Goal: Check status: Check status

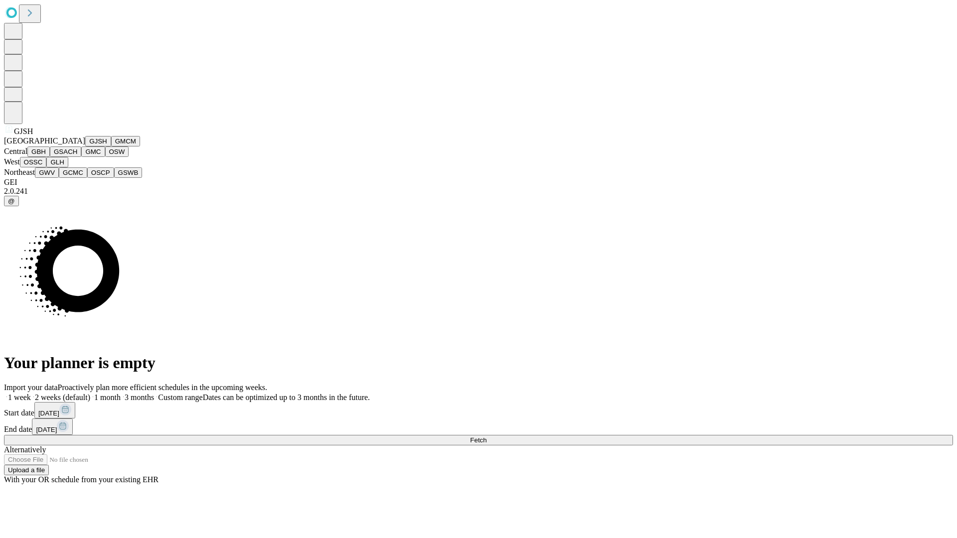
click at [85, 147] on button "GJSH" at bounding box center [98, 141] width 26 height 10
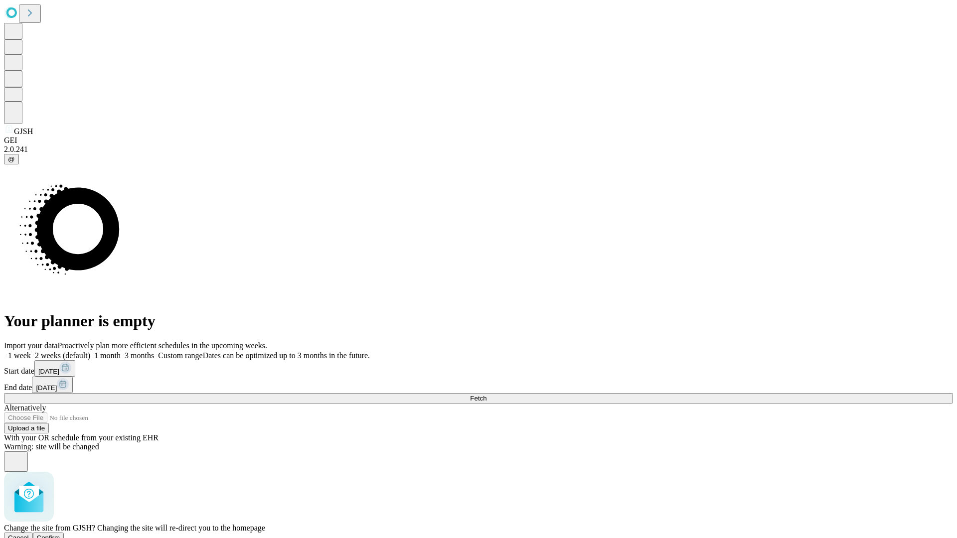
click at [60, 534] on span "Confirm" at bounding box center [48, 537] width 23 height 7
click at [90, 351] on label "2 weeks (default)" at bounding box center [60, 355] width 59 height 8
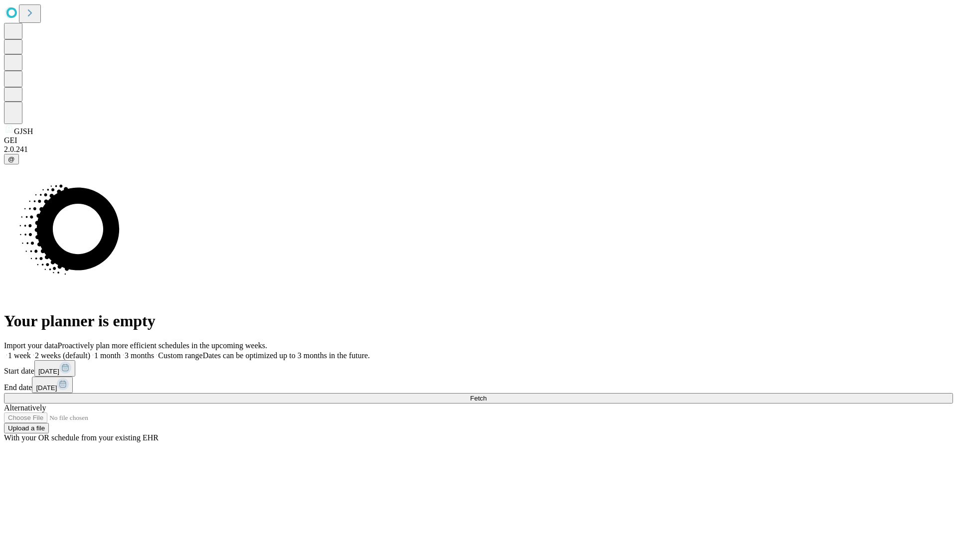
click at [486, 395] on span "Fetch" at bounding box center [478, 398] width 16 height 7
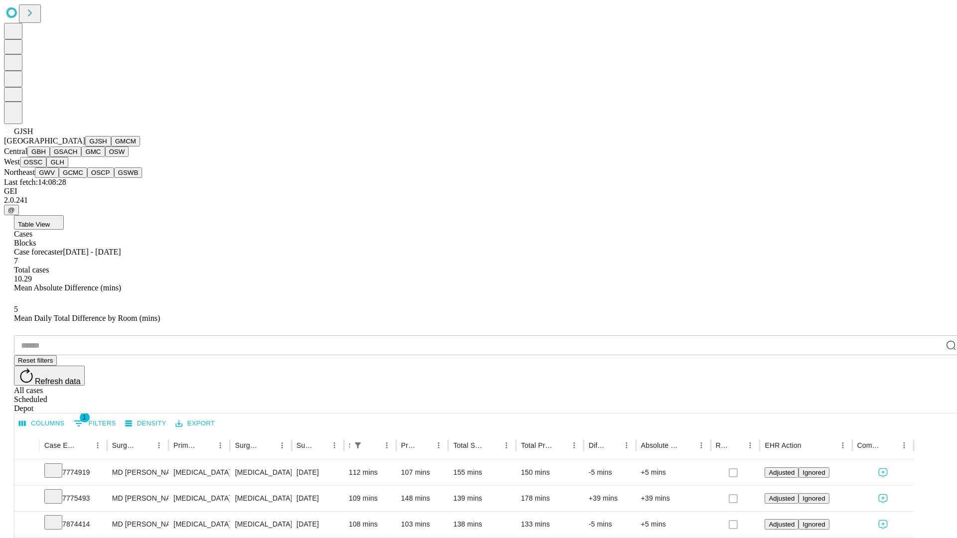
click at [111, 147] on button "GMCM" at bounding box center [125, 141] width 29 height 10
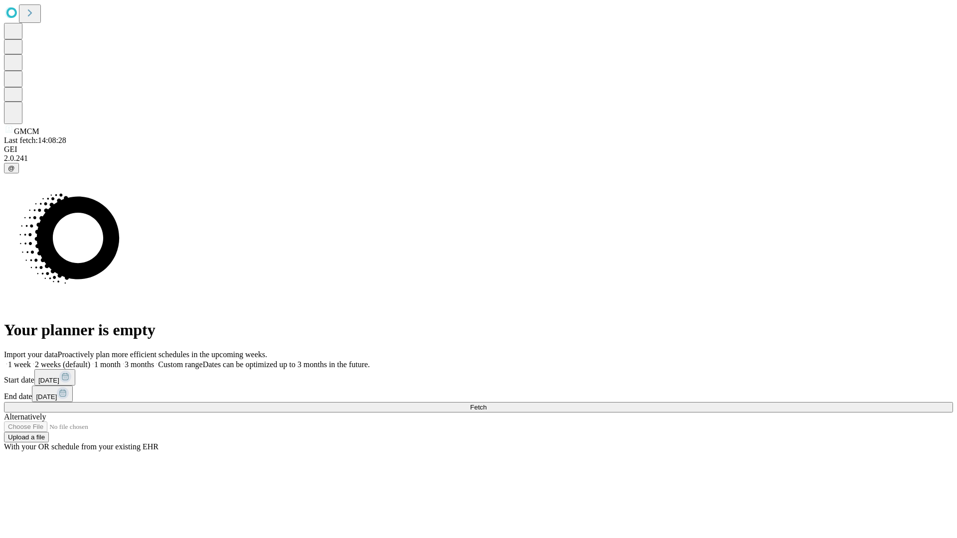
click at [90, 360] on label "2 weeks (default)" at bounding box center [60, 364] width 59 height 8
click at [486, 404] on span "Fetch" at bounding box center [478, 407] width 16 height 7
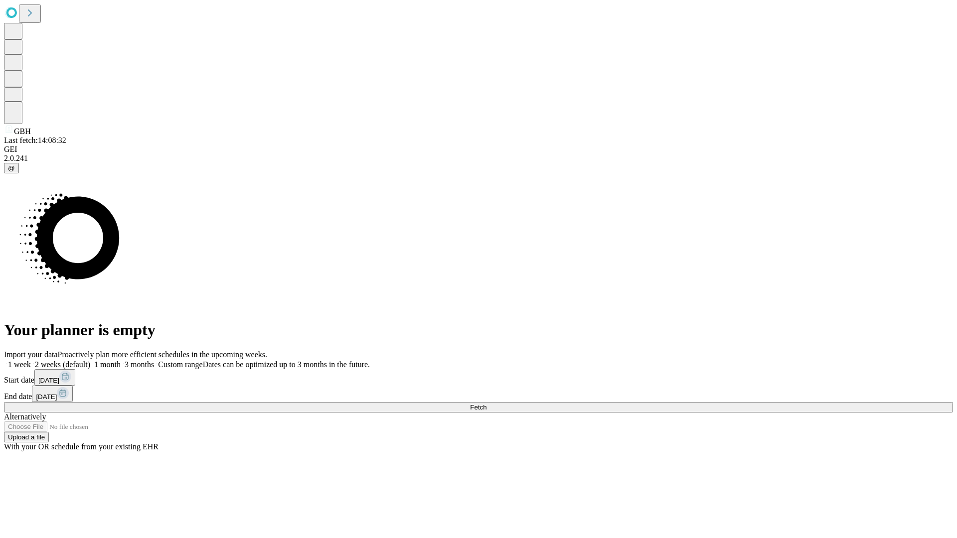
click at [90, 360] on label "2 weeks (default)" at bounding box center [60, 364] width 59 height 8
click at [486, 404] on span "Fetch" at bounding box center [478, 407] width 16 height 7
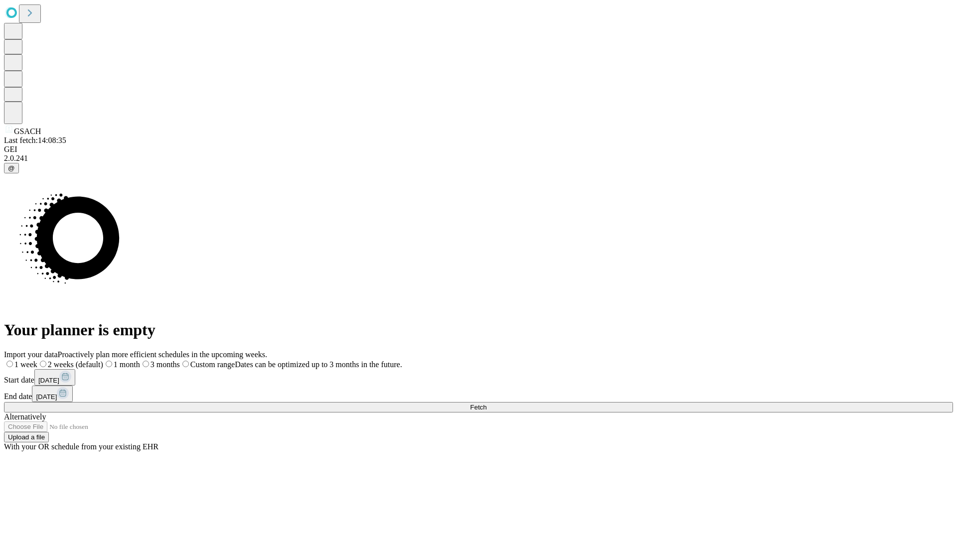
click at [103, 360] on label "2 weeks (default)" at bounding box center [70, 364] width 66 height 8
click at [486, 404] on span "Fetch" at bounding box center [478, 407] width 16 height 7
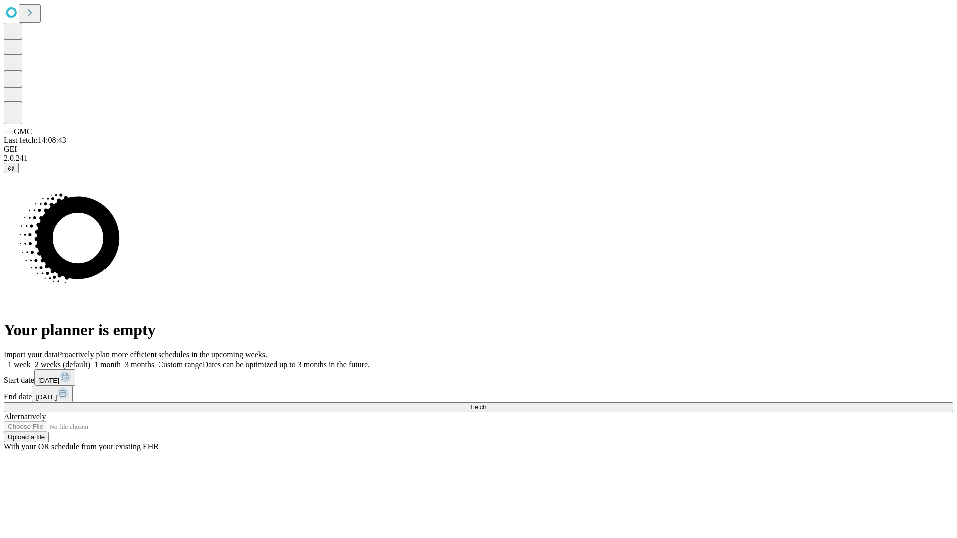
click at [486, 404] on span "Fetch" at bounding box center [478, 407] width 16 height 7
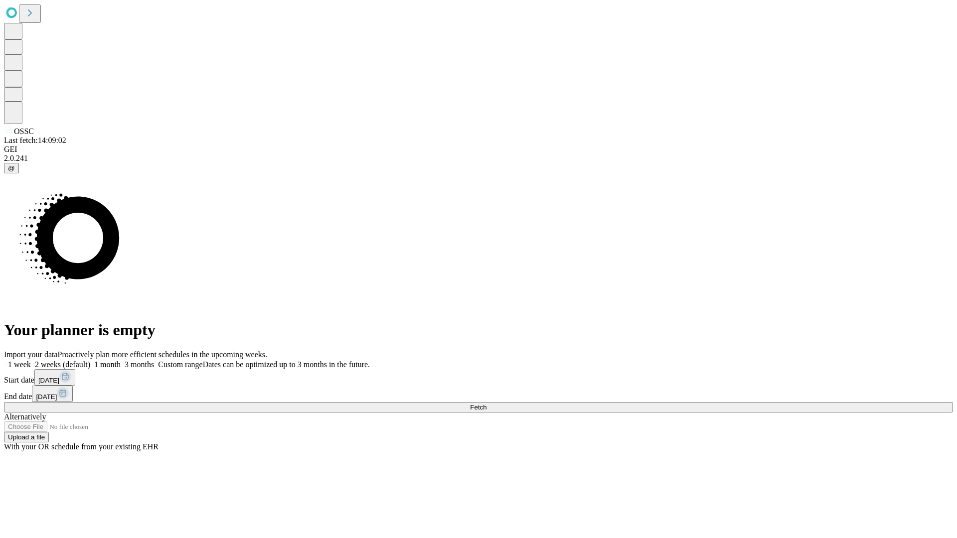
click at [486, 404] on span "Fetch" at bounding box center [478, 407] width 16 height 7
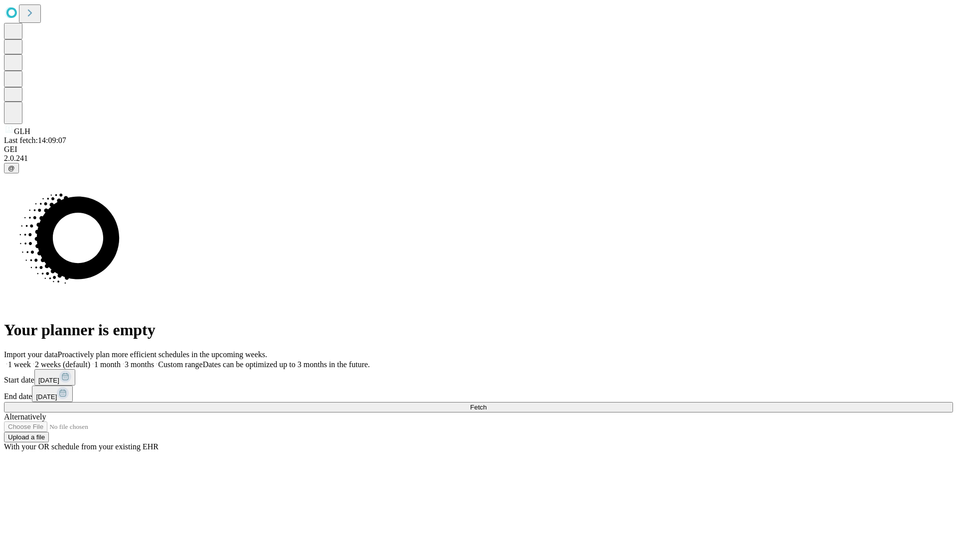
click at [90, 360] on label "2 weeks (default)" at bounding box center [60, 364] width 59 height 8
click at [486, 404] on span "Fetch" at bounding box center [478, 407] width 16 height 7
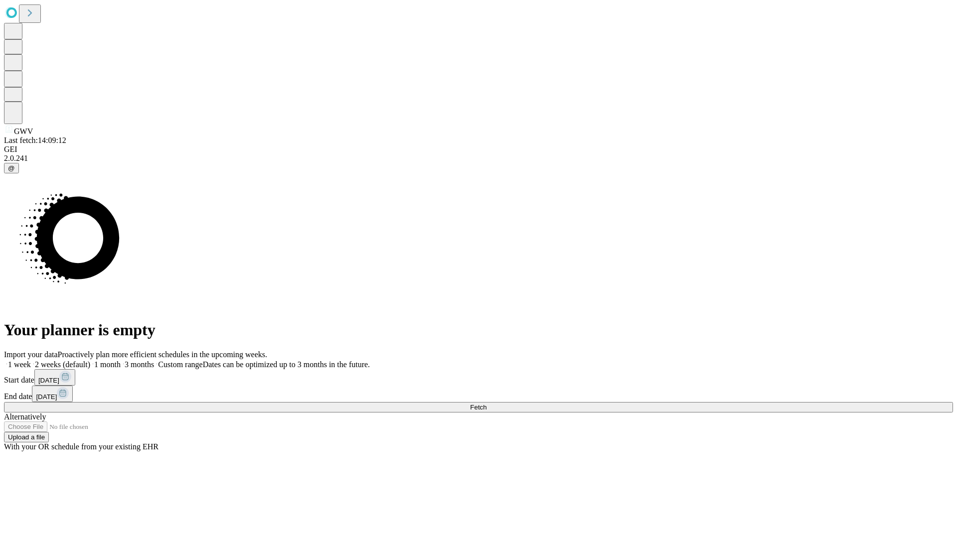
click at [90, 360] on label "2 weeks (default)" at bounding box center [60, 364] width 59 height 8
click at [486, 404] on span "Fetch" at bounding box center [478, 407] width 16 height 7
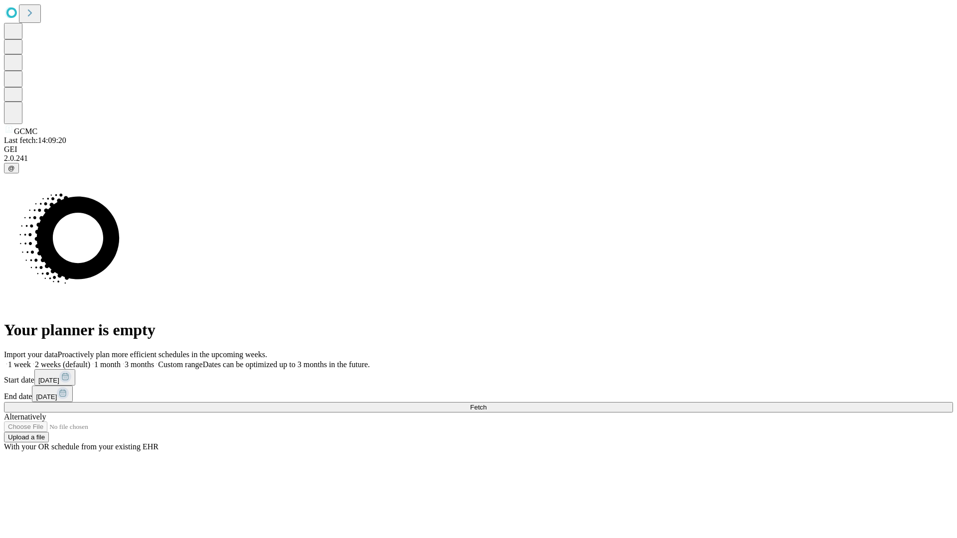
click at [90, 360] on label "2 weeks (default)" at bounding box center [60, 364] width 59 height 8
click at [486, 404] on span "Fetch" at bounding box center [478, 407] width 16 height 7
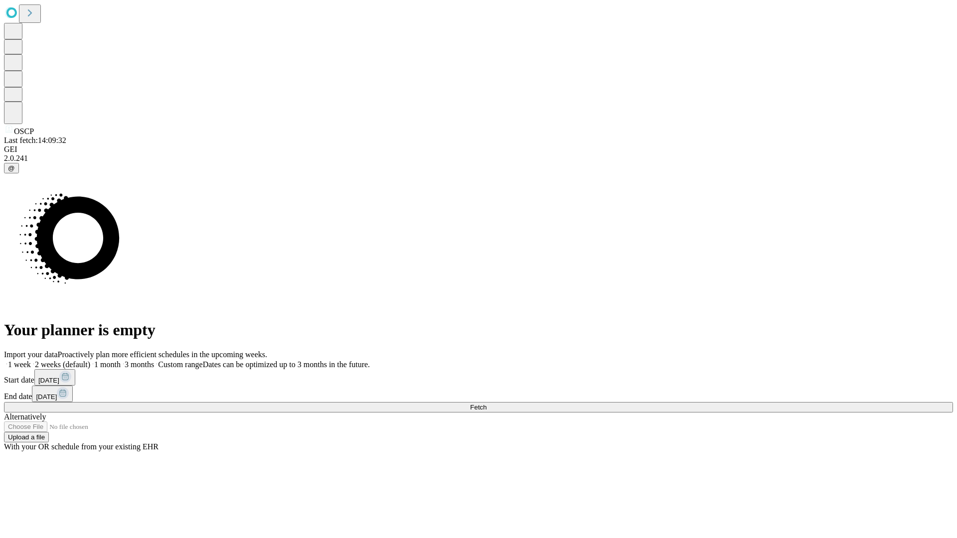
click at [90, 360] on label "2 weeks (default)" at bounding box center [60, 364] width 59 height 8
click at [486, 404] on span "Fetch" at bounding box center [478, 407] width 16 height 7
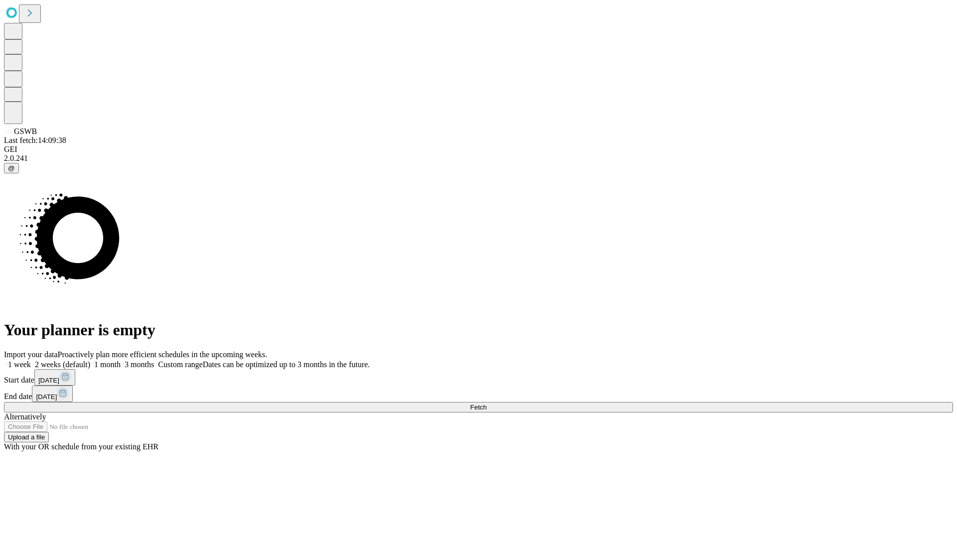
click at [90, 360] on label "2 weeks (default)" at bounding box center [60, 364] width 59 height 8
click at [486, 404] on span "Fetch" at bounding box center [478, 407] width 16 height 7
